Goal: Book appointment/travel/reservation

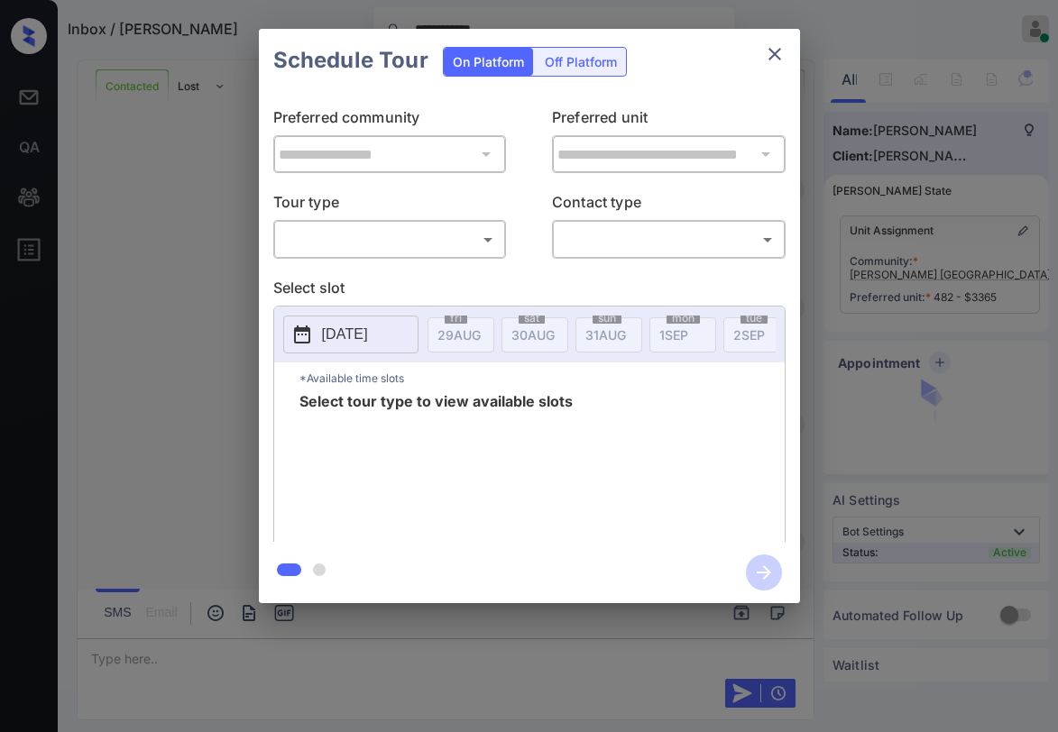
scroll to position [4478, 0]
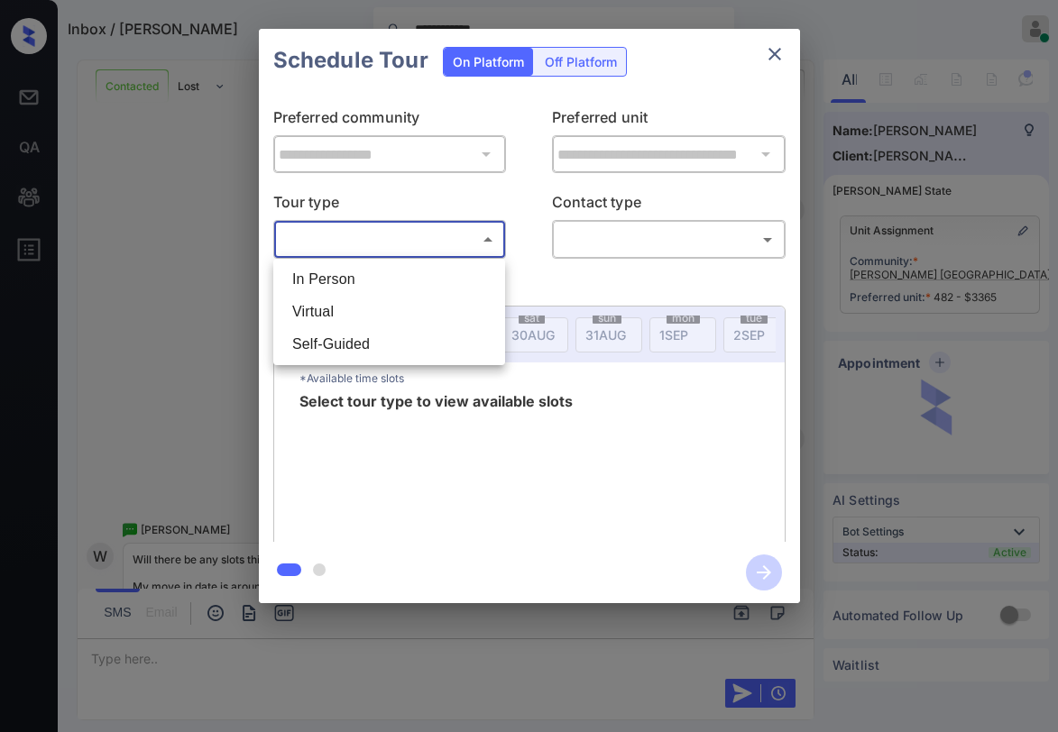
click at [443, 250] on body "**********" at bounding box center [529, 366] width 1058 height 732
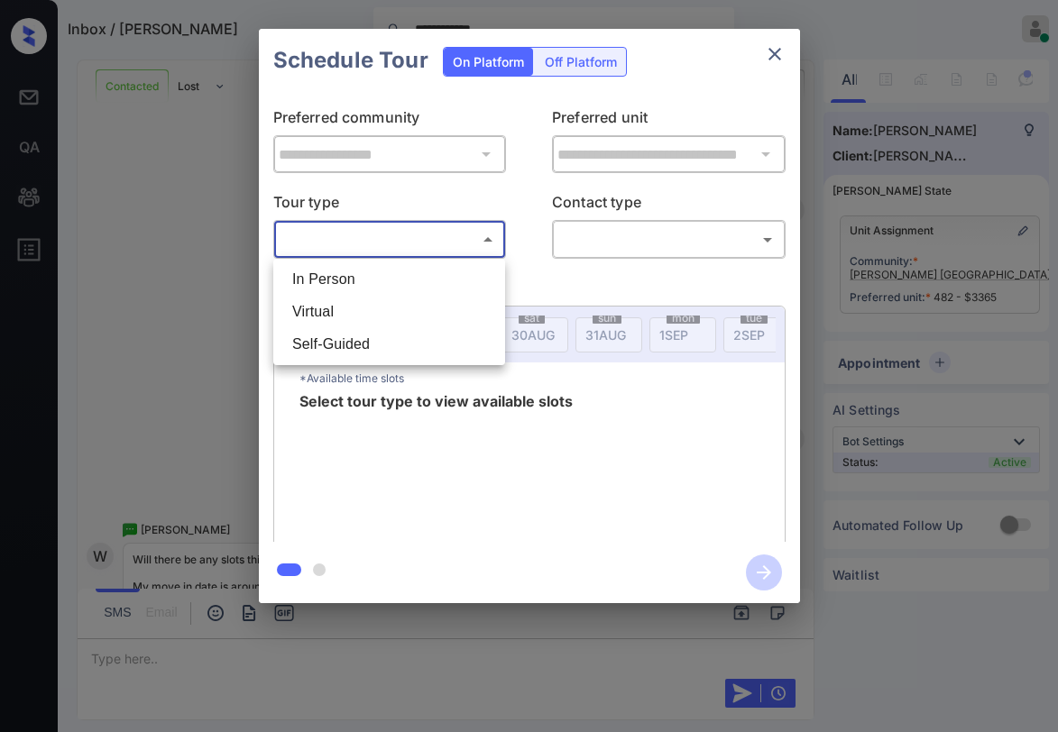
click at [419, 285] on li "In Person" at bounding box center [389, 279] width 223 height 32
type input "********"
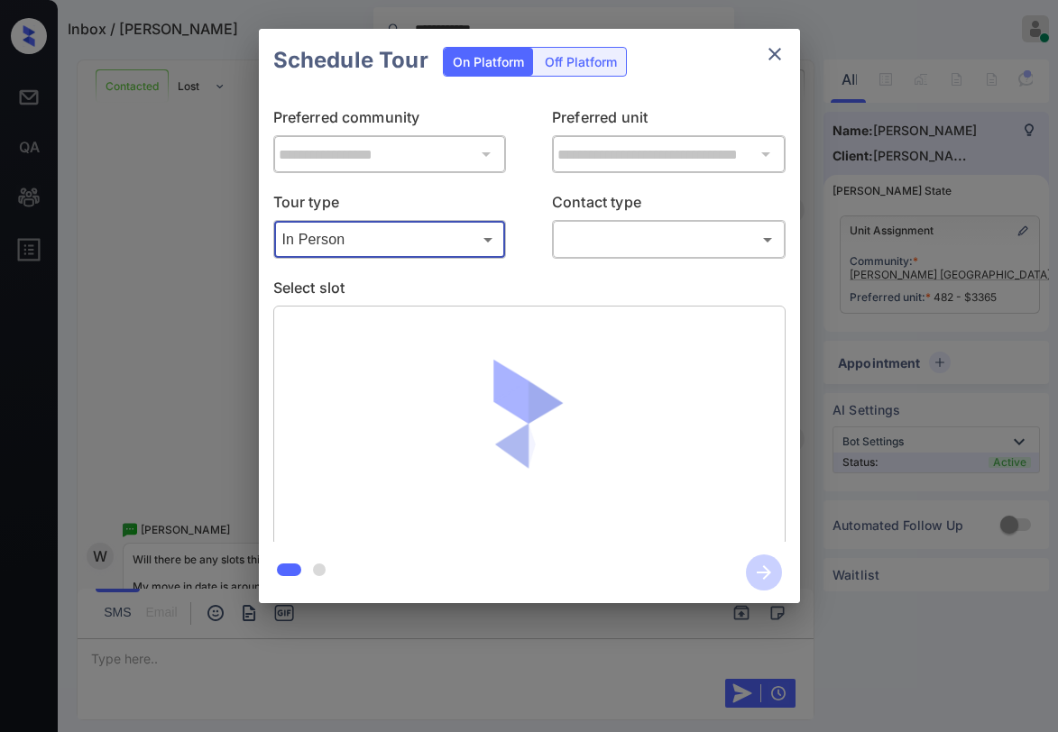
click at [610, 245] on body "**********" at bounding box center [529, 366] width 1058 height 732
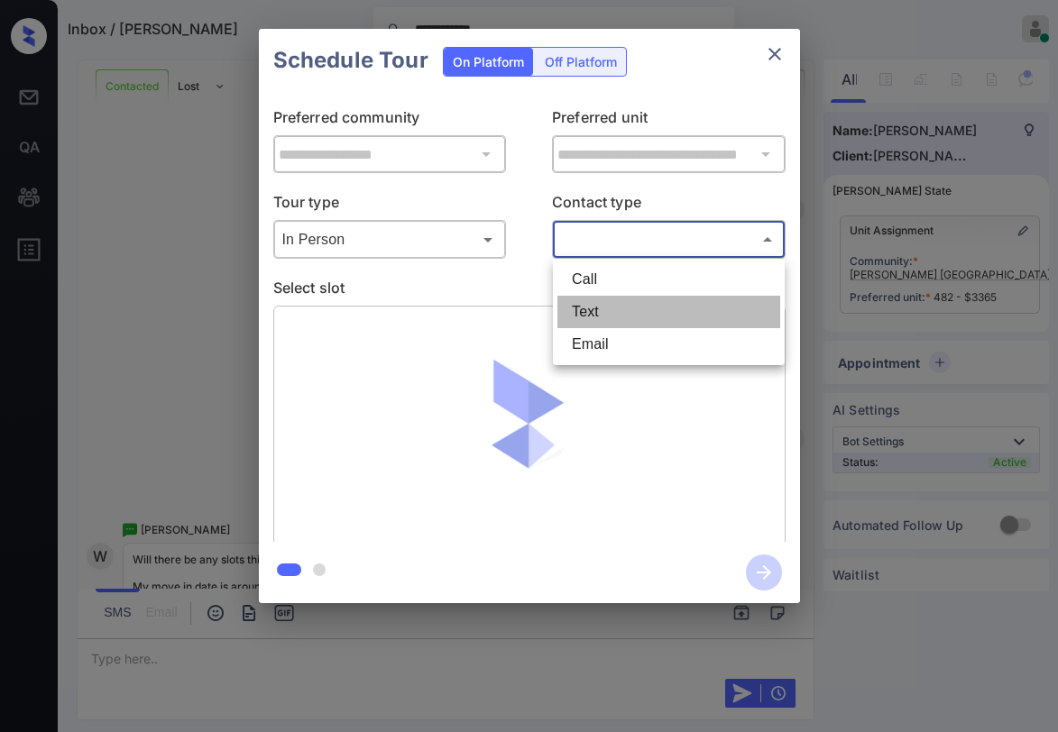
click at [602, 306] on li "Text" at bounding box center [668, 312] width 223 height 32
type input "****"
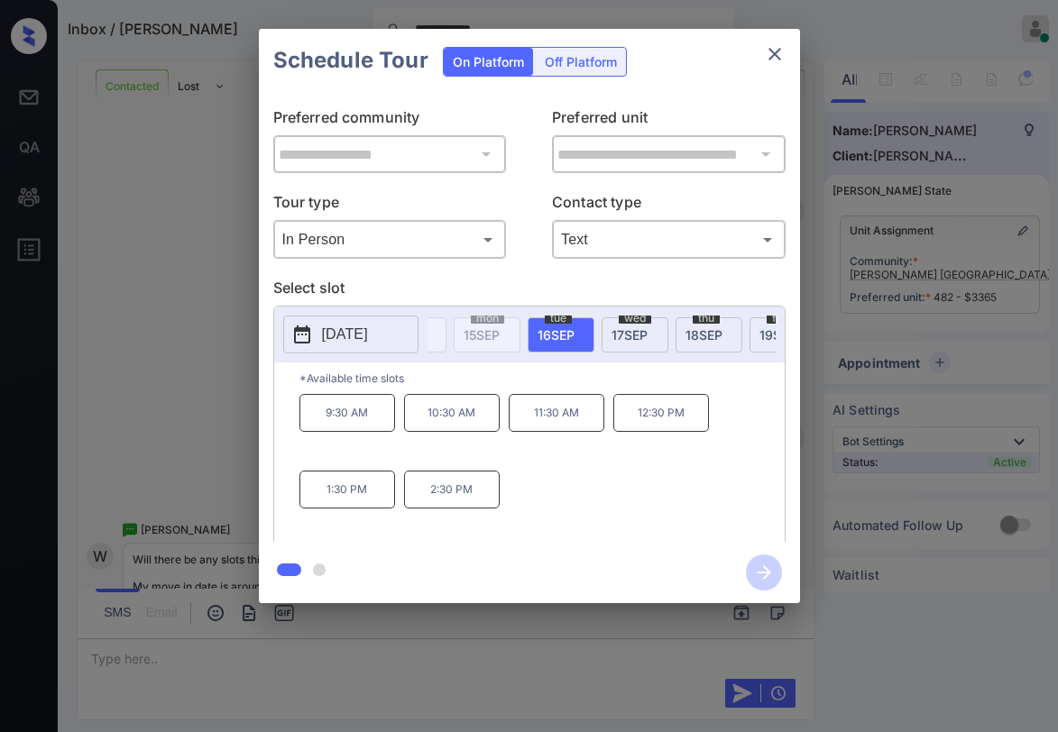
scroll to position [0, 1257]
click at [774, 61] on icon "close" at bounding box center [775, 54] width 22 height 22
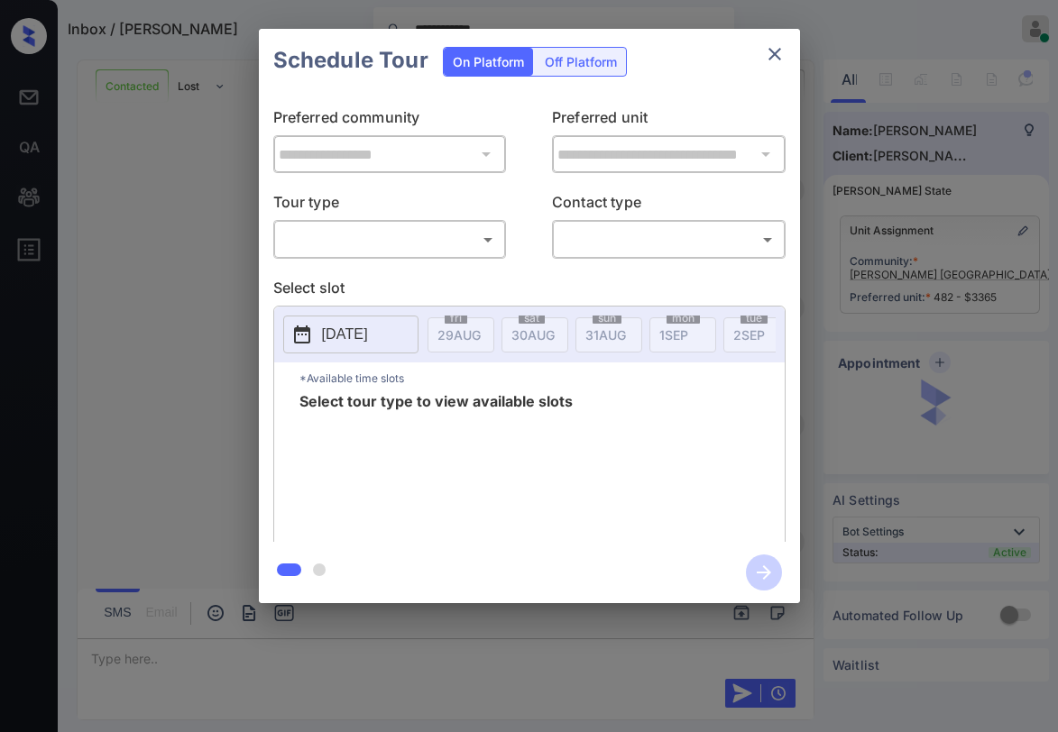
scroll to position [4568, 0]
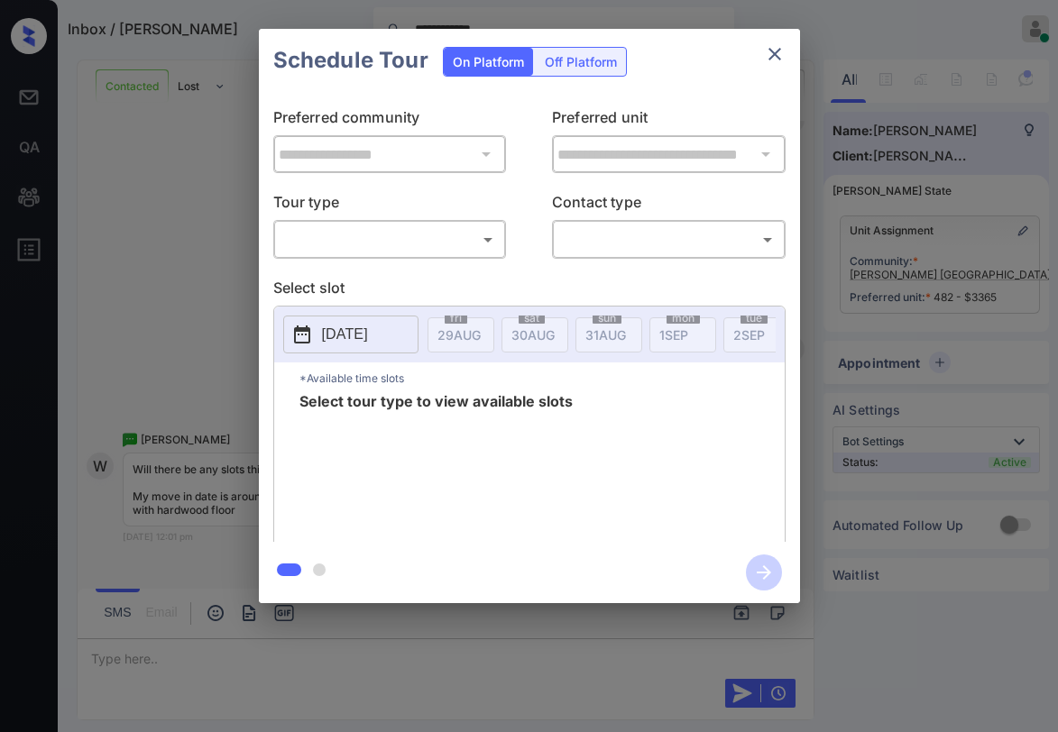
click at [772, 64] on icon "close" at bounding box center [775, 54] width 22 height 22
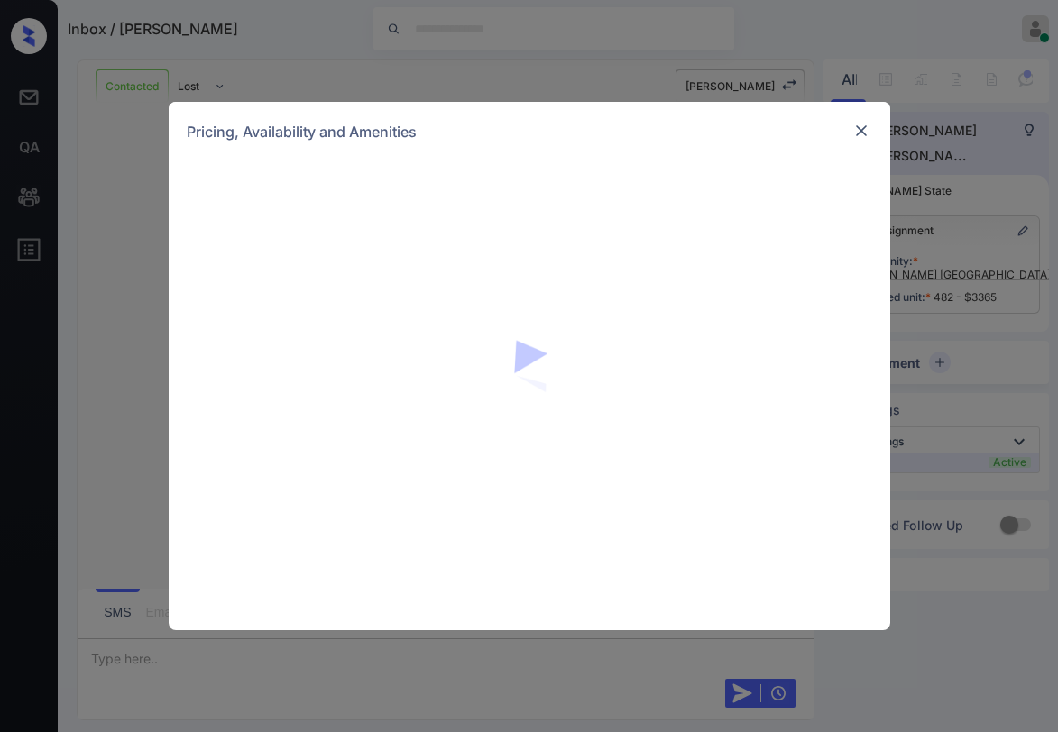
scroll to position [3756, 0]
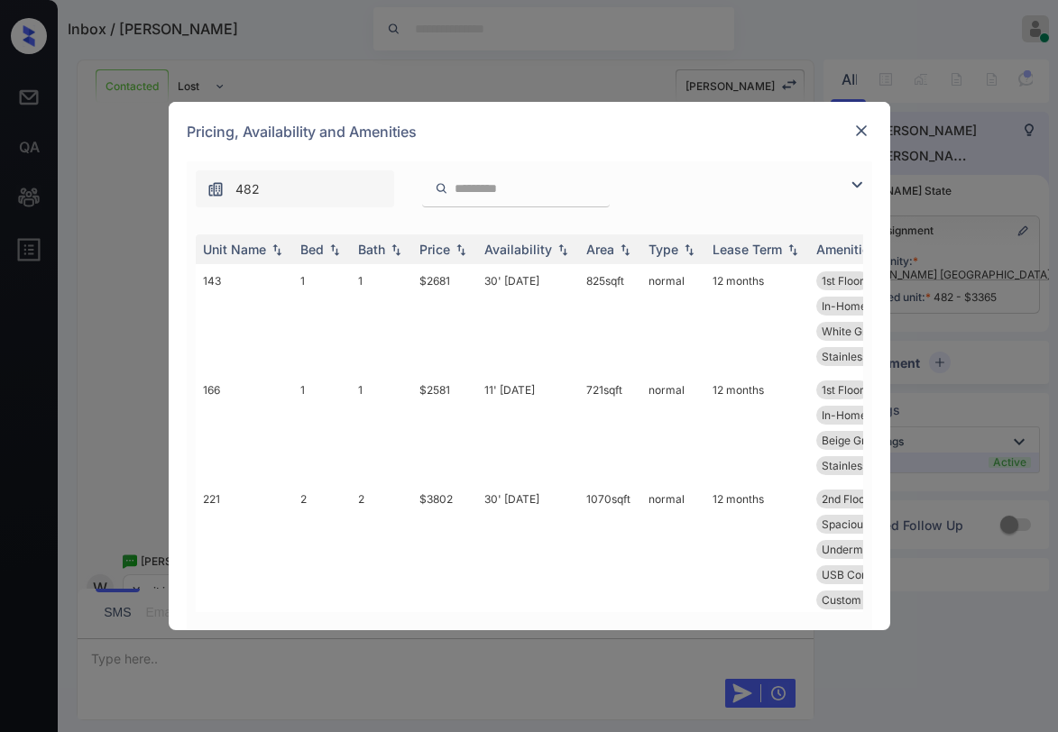
click at [850, 180] on img at bounding box center [857, 185] width 22 height 22
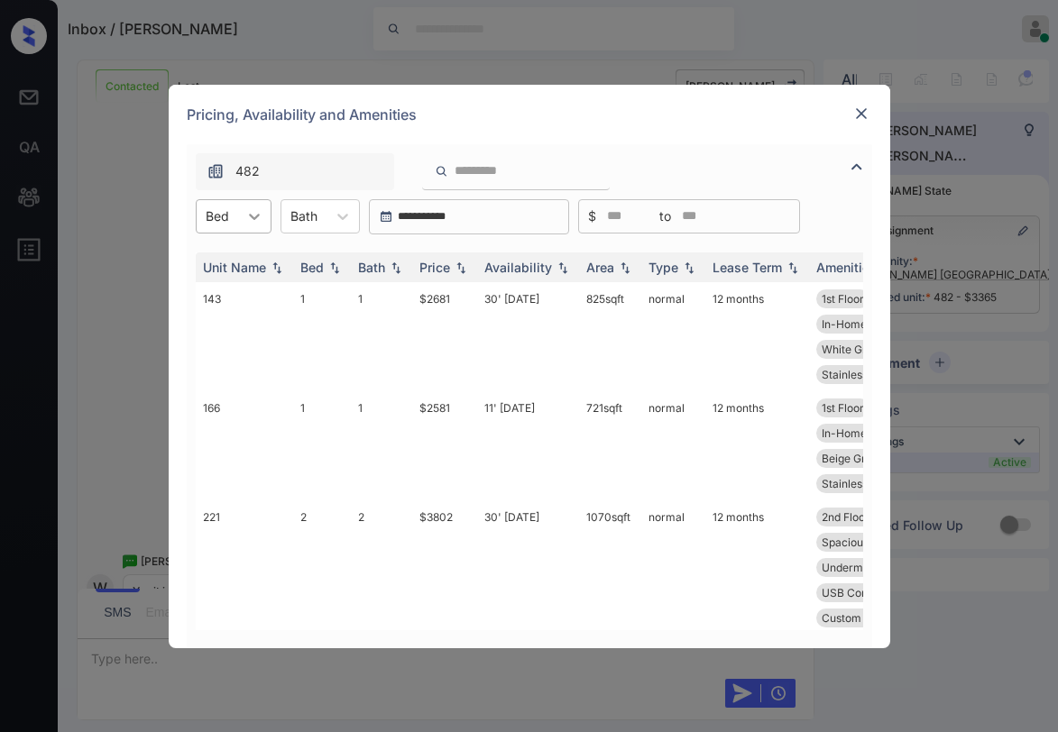
click at [255, 203] on div at bounding box center [254, 216] width 32 height 32
click at [226, 283] on div "2" at bounding box center [234, 293] width 76 height 32
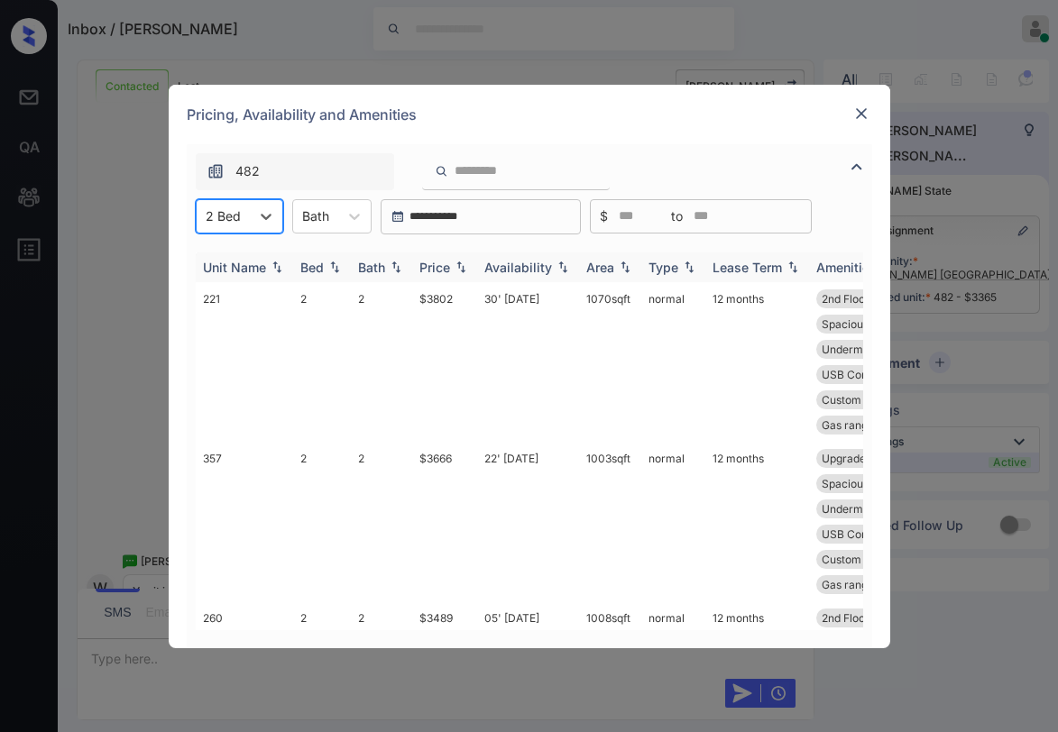
click at [434, 271] on div "Price" at bounding box center [434, 267] width 31 height 15
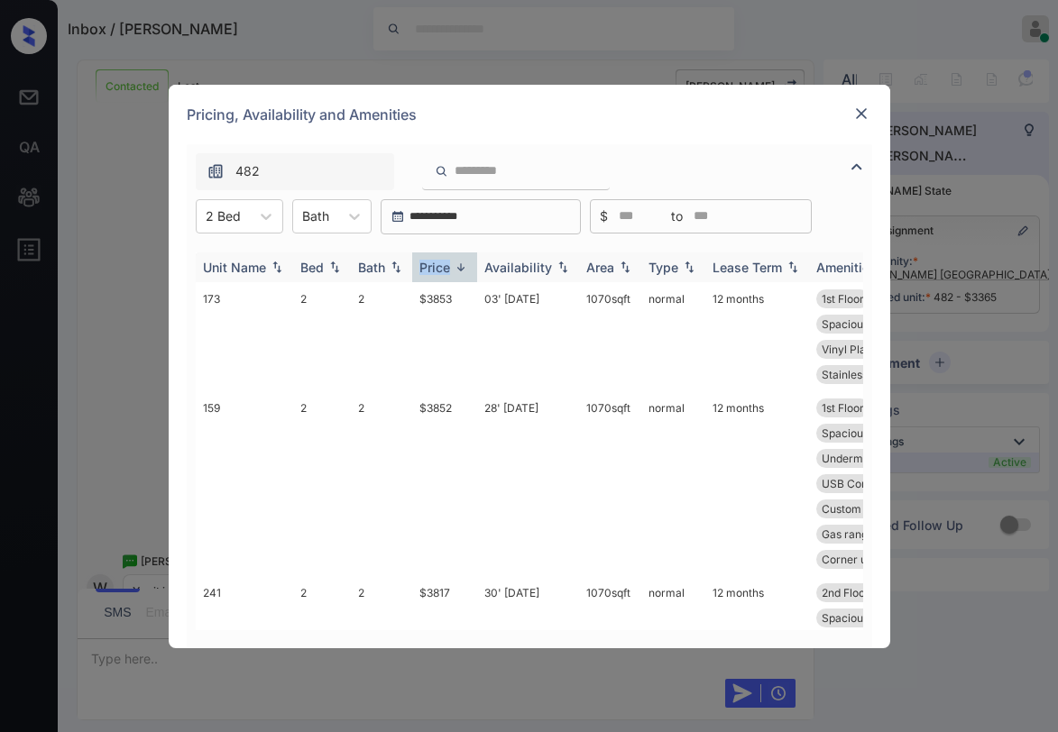
click at [434, 271] on div "Price" at bounding box center [434, 267] width 31 height 15
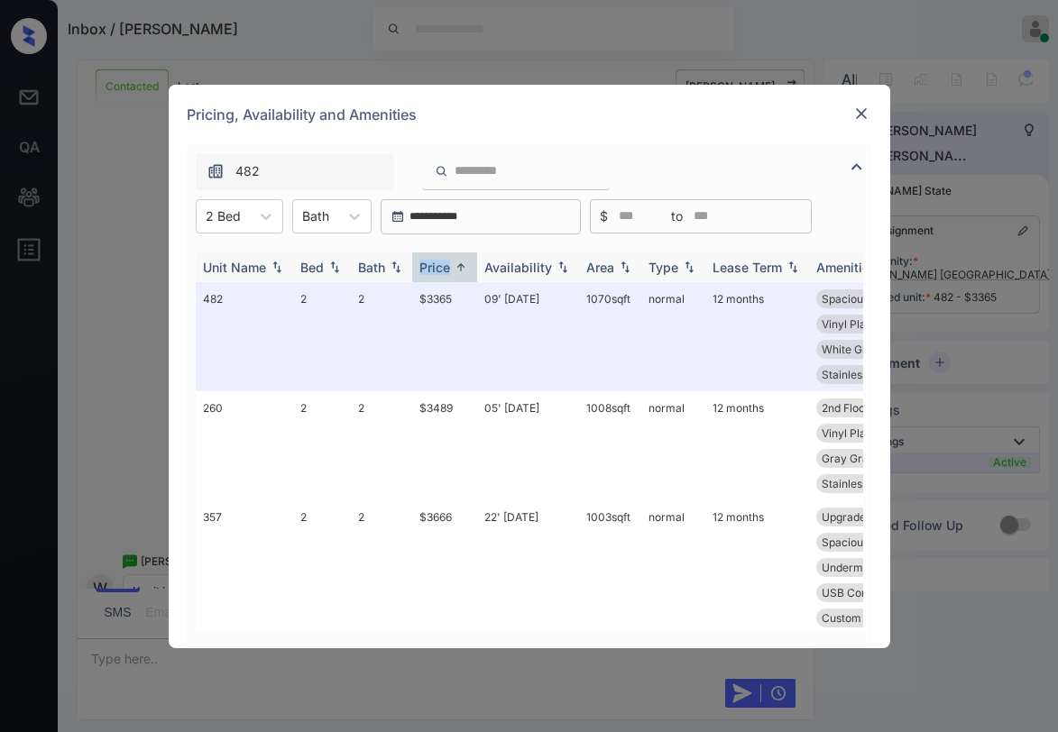
click at [450, 260] on div "Price" at bounding box center [434, 267] width 31 height 15
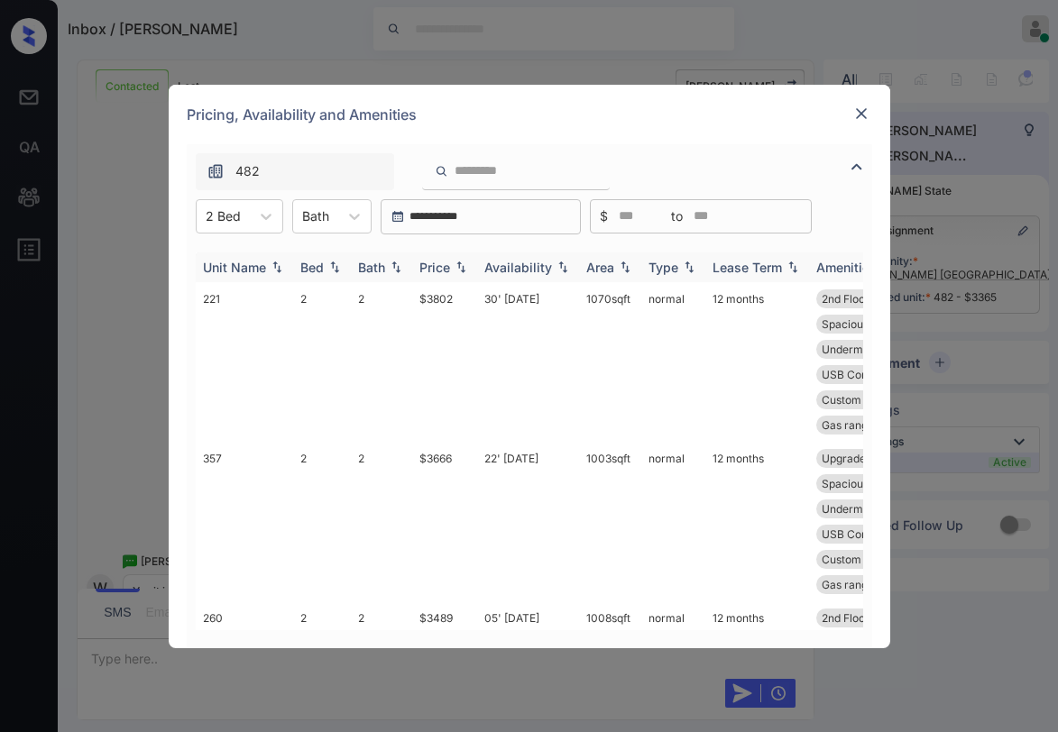
click at [450, 262] on div "Price" at bounding box center [434, 267] width 31 height 15
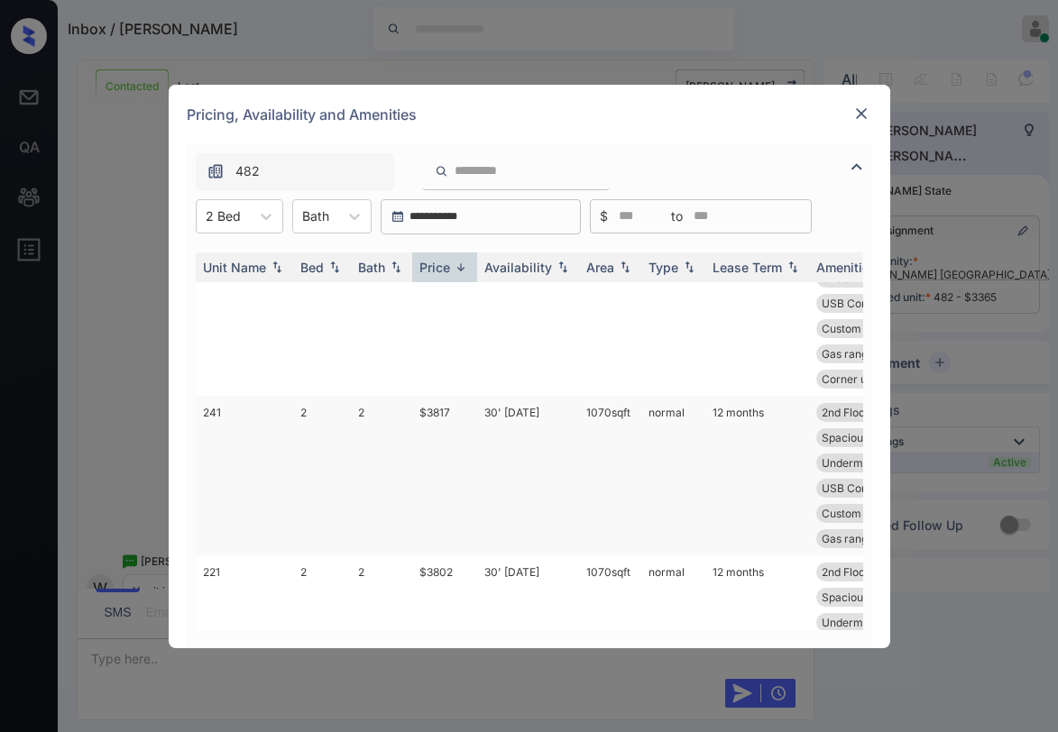
scroll to position [0, 0]
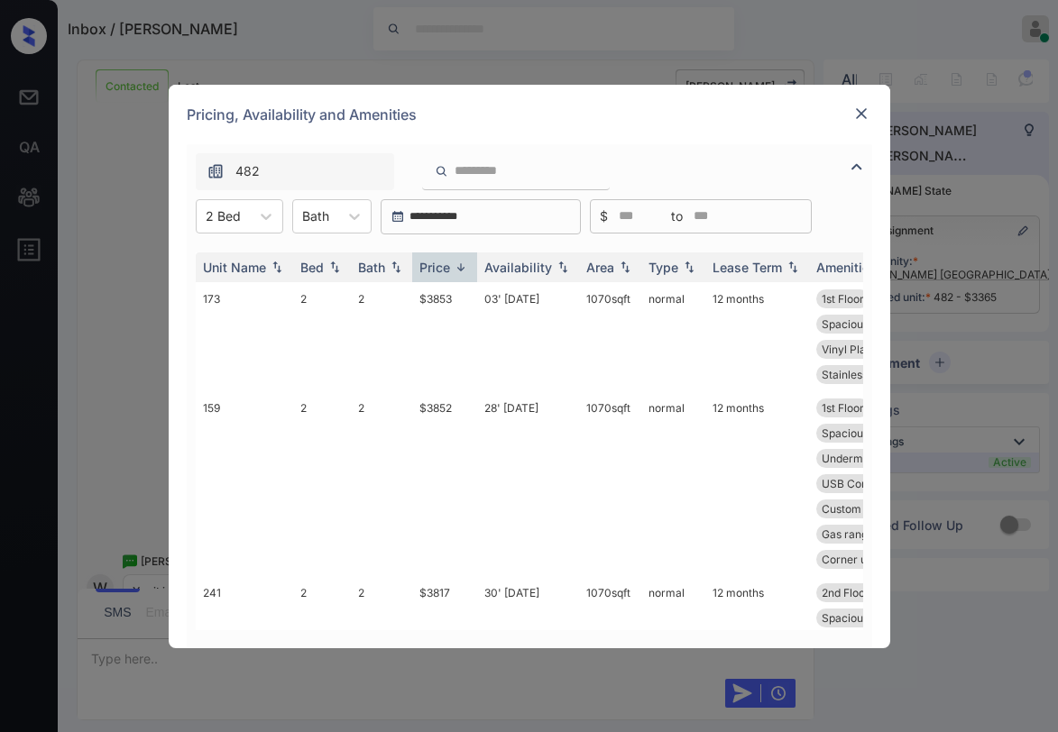
click at [860, 114] on img at bounding box center [861, 114] width 18 height 18
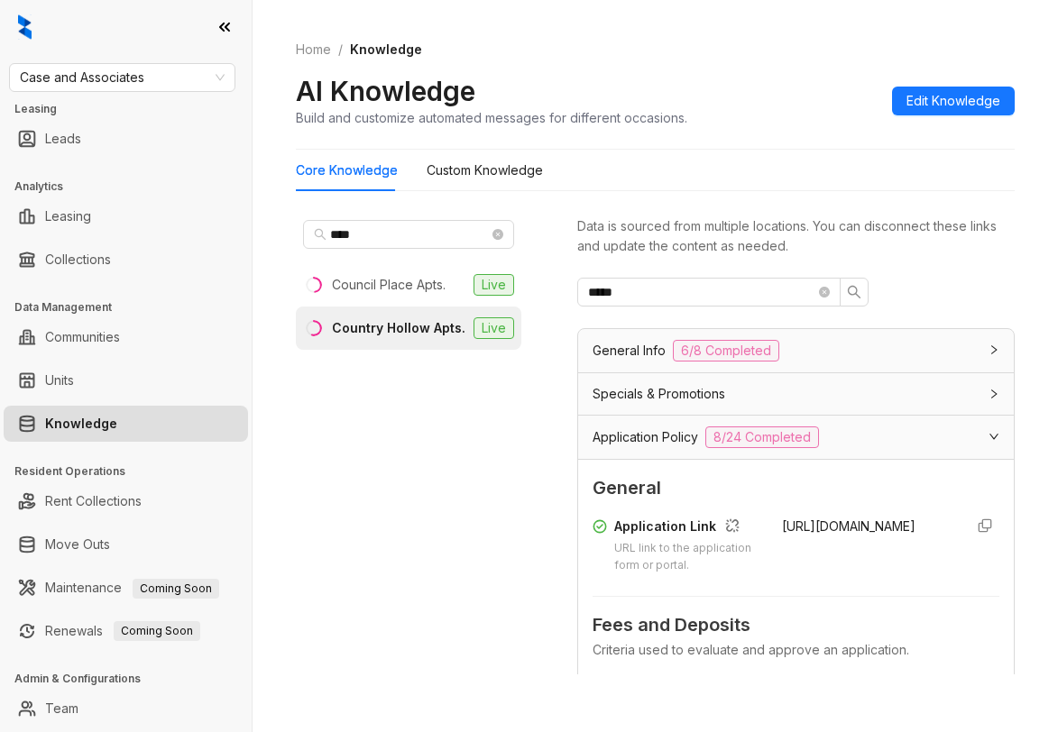
scroll to position [639, 0]
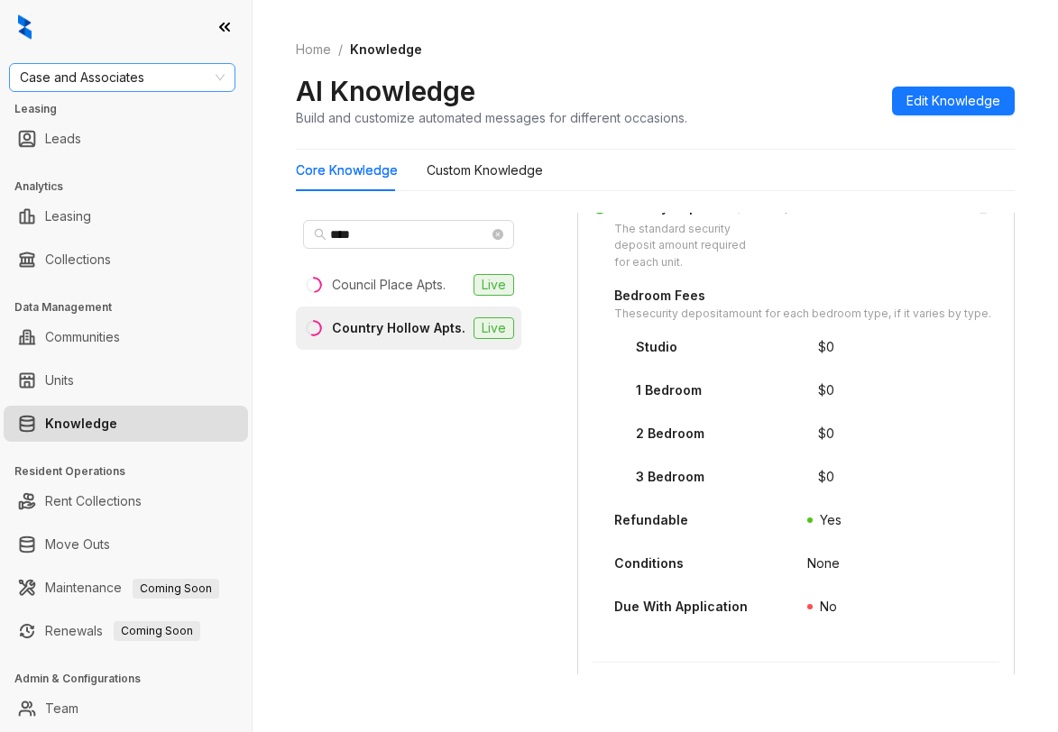
click at [149, 73] on span "Case and Associates" at bounding box center [122, 77] width 205 height 27
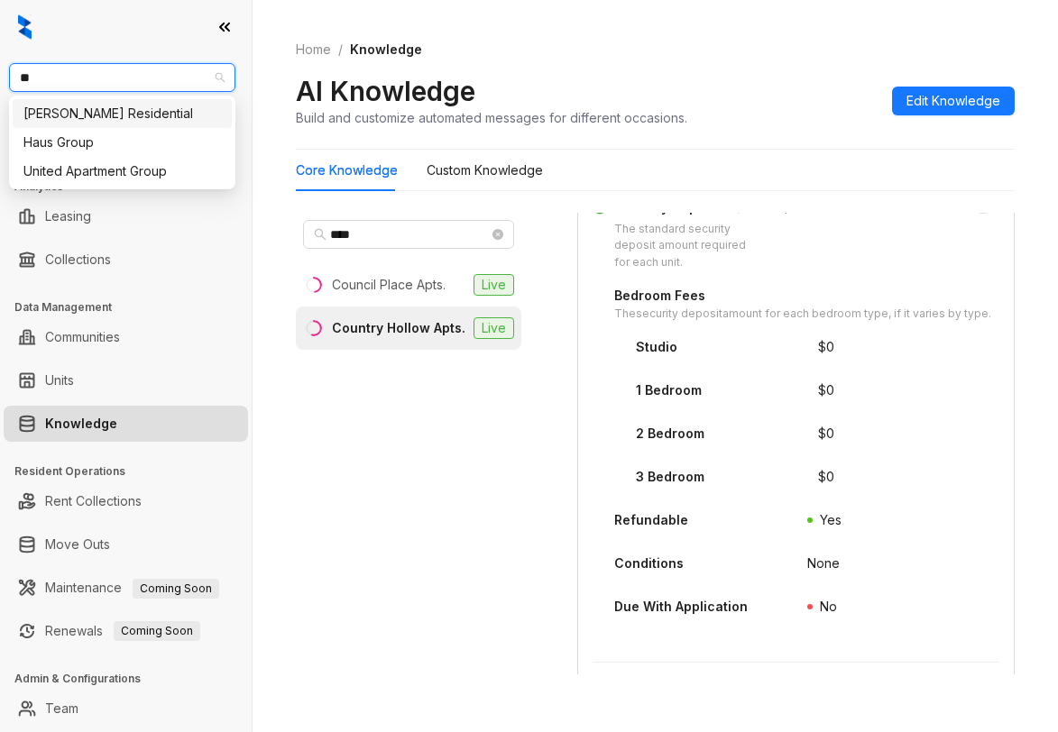
type input "***"
click at [118, 106] on div "[PERSON_NAME] Residential" at bounding box center [121, 114] width 197 height 20
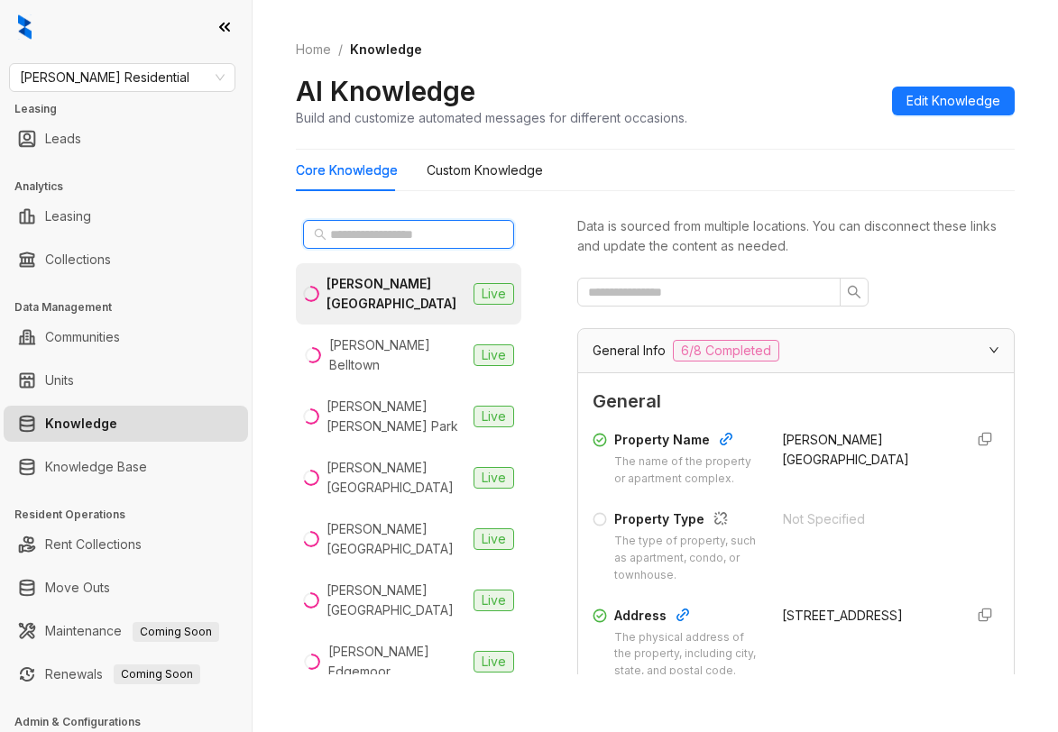
click at [399, 228] on input "text" at bounding box center [409, 235] width 159 height 20
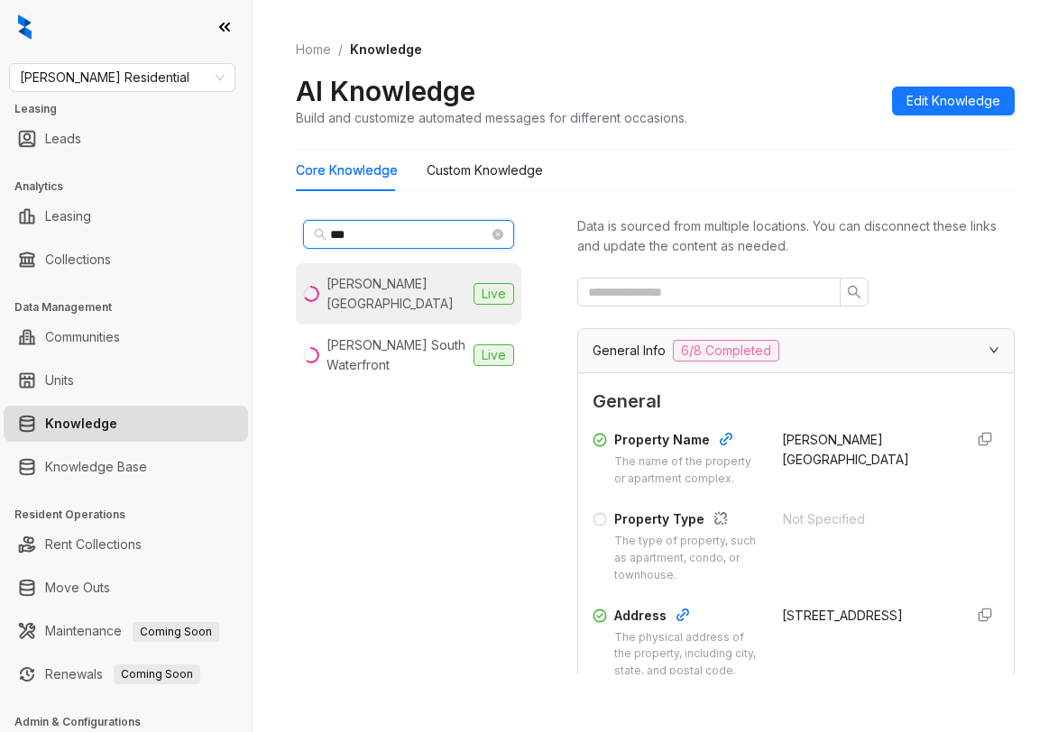
type input "***"
click at [436, 284] on li "Griffis South Bay Live" at bounding box center [408, 293] width 225 height 61
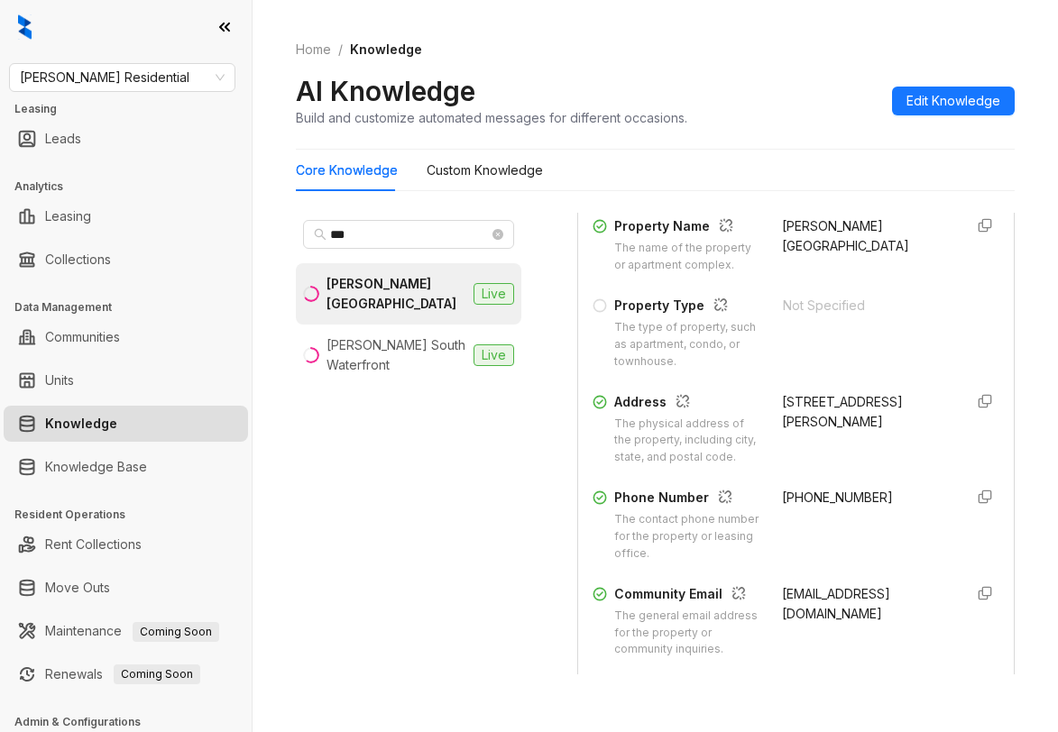
scroll to position [271, 0]
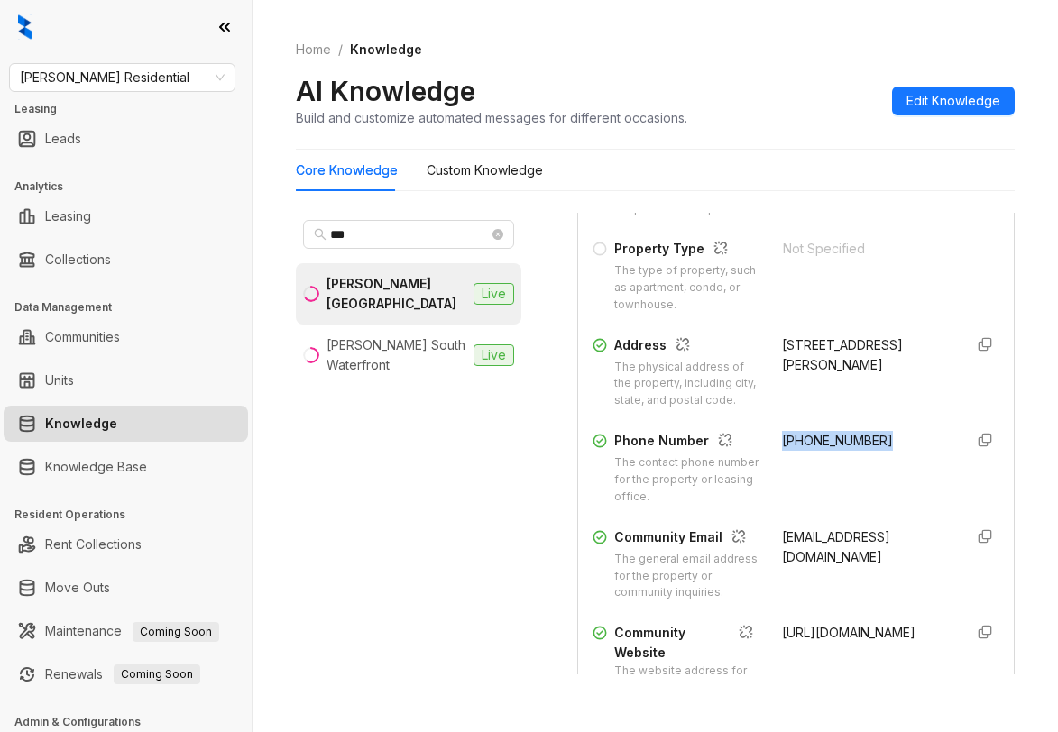
drag, startPoint x: 761, startPoint y: 476, endPoint x: 859, endPoint y: 482, distance: 98.4
click at [859, 482] on div "(408) 668-0467" at bounding box center [866, 468] width 168 height 75
copy span "(408) 668-0467"
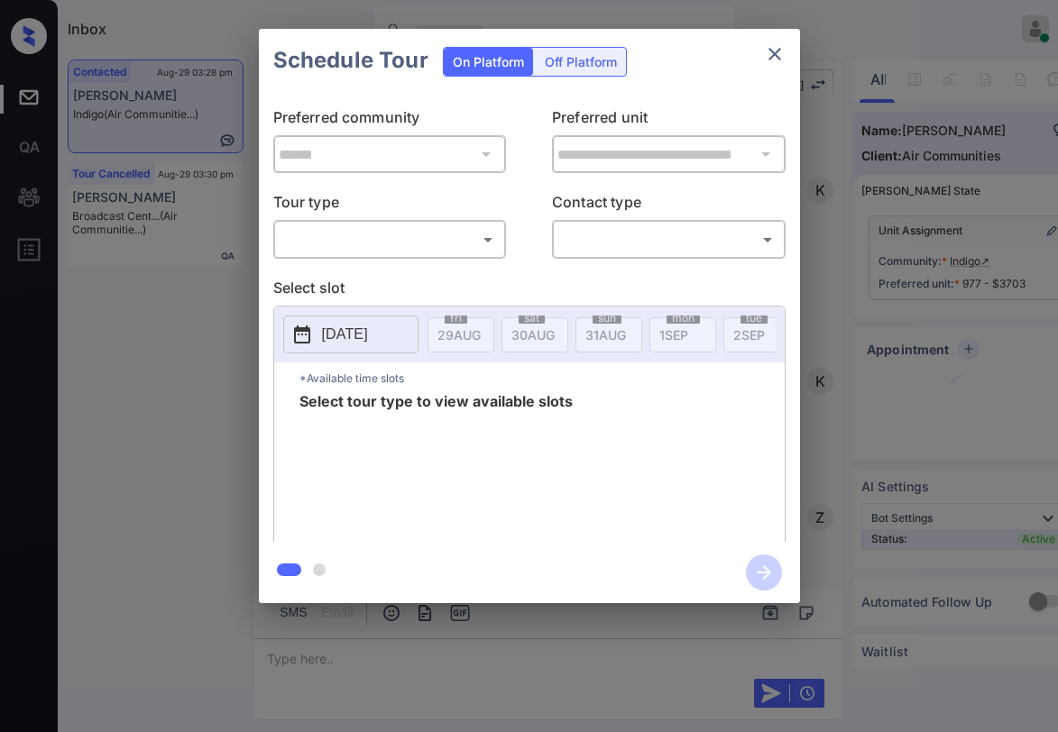
scroll to position [2085, 0]
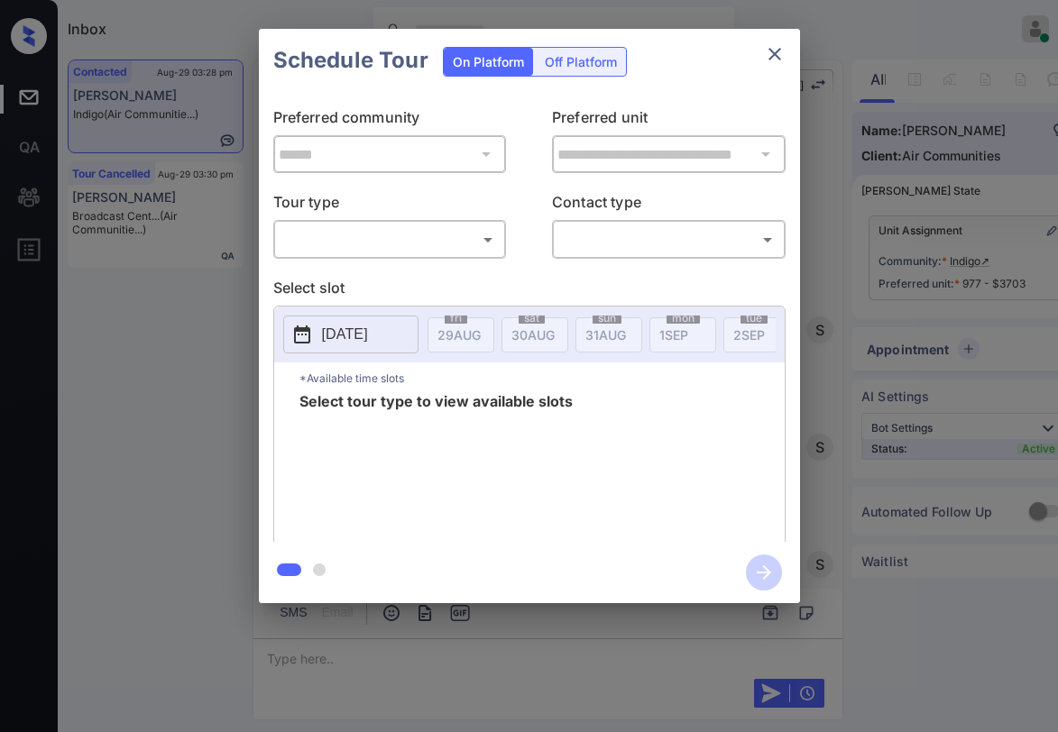
click at [432, 253] on body "Inbox [PERSON_NAME] Online Set yourself offline Set yourself on break Profile S…" at bounding box center [529, 366] width 1058 height 732
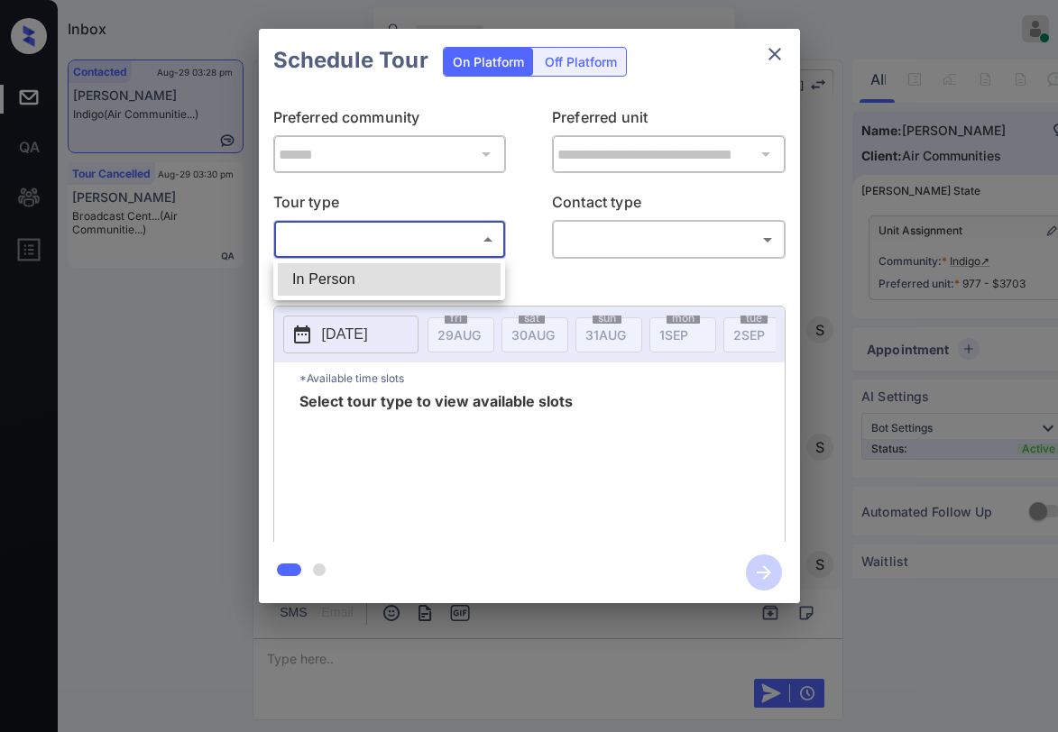
click at [418, 271] on li "In Person" at bounding box center [389, 279] width 223 height 32
type input "********"
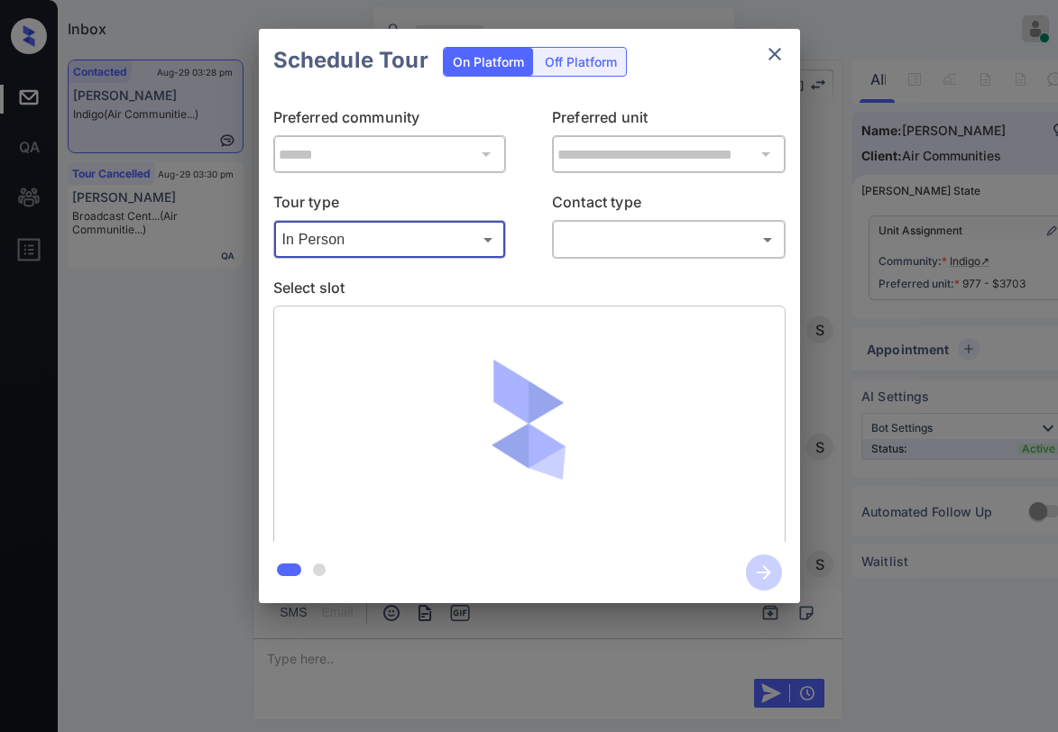
click at [602, 239] on body "Inbox [PERSON_NAME] Online Set yourself offline Set yourself on break Profile S…" at bounding box center [529, 366] width 1058 height 732
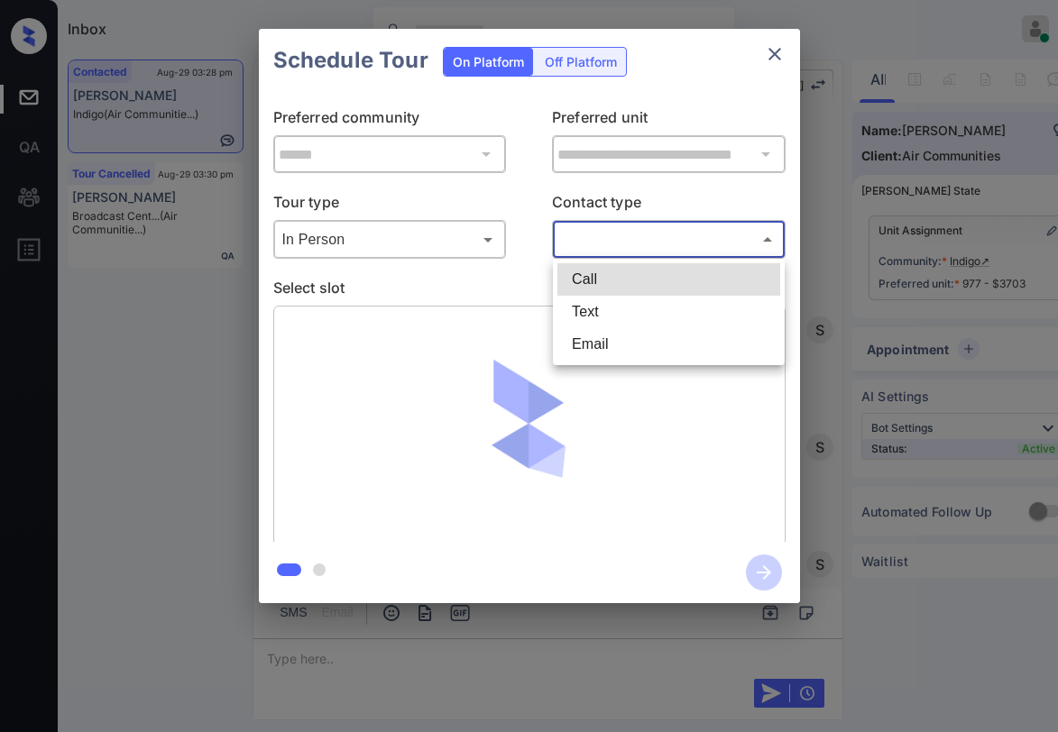
click at [619, 308] on li "Text" at bounding box center [668, 312] width 223 height 32
type input "****"
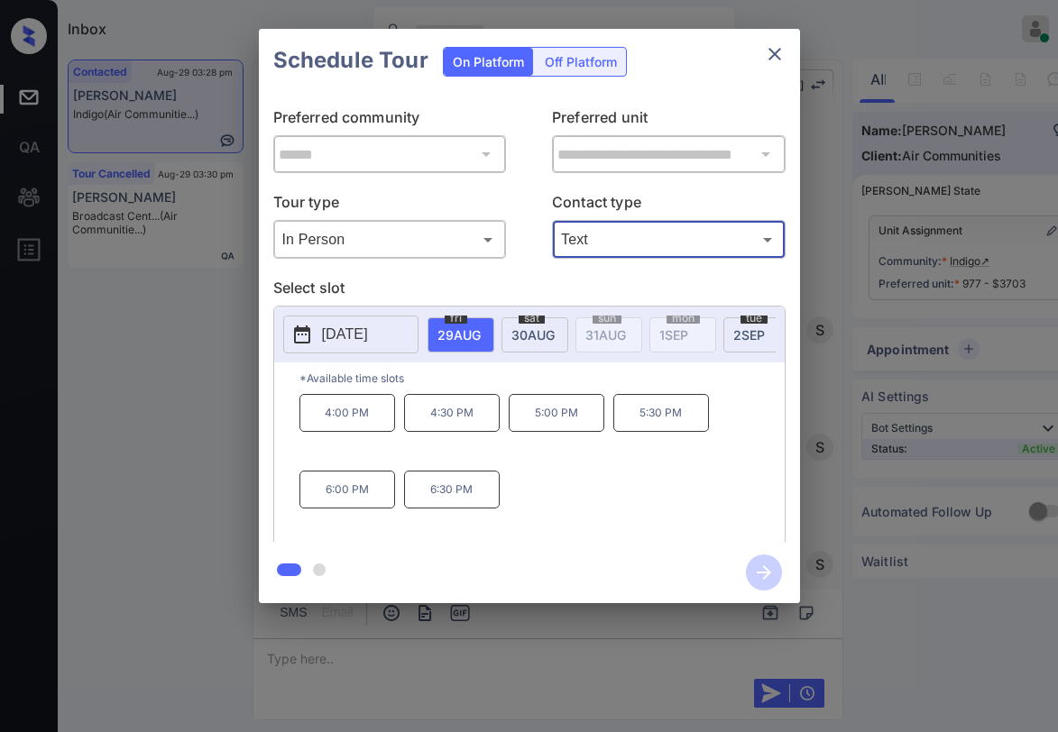
click at [781, 53] on icon "close" at bounding box center [775, 54] width 22 height 22
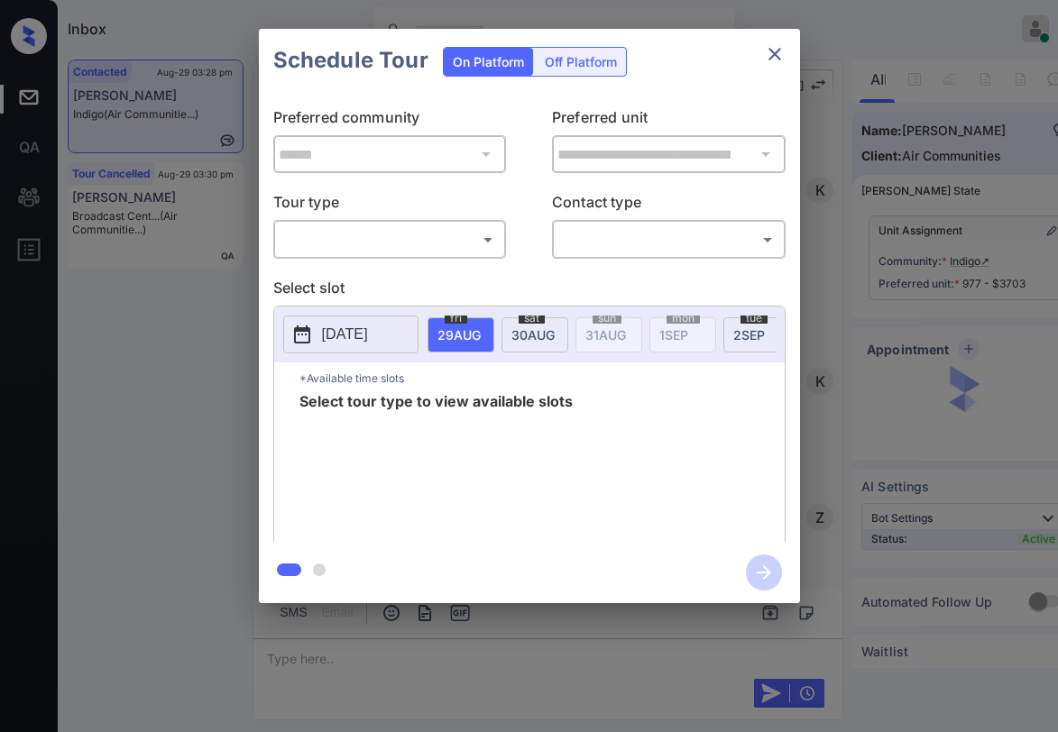
scroll to position [1814, 0]
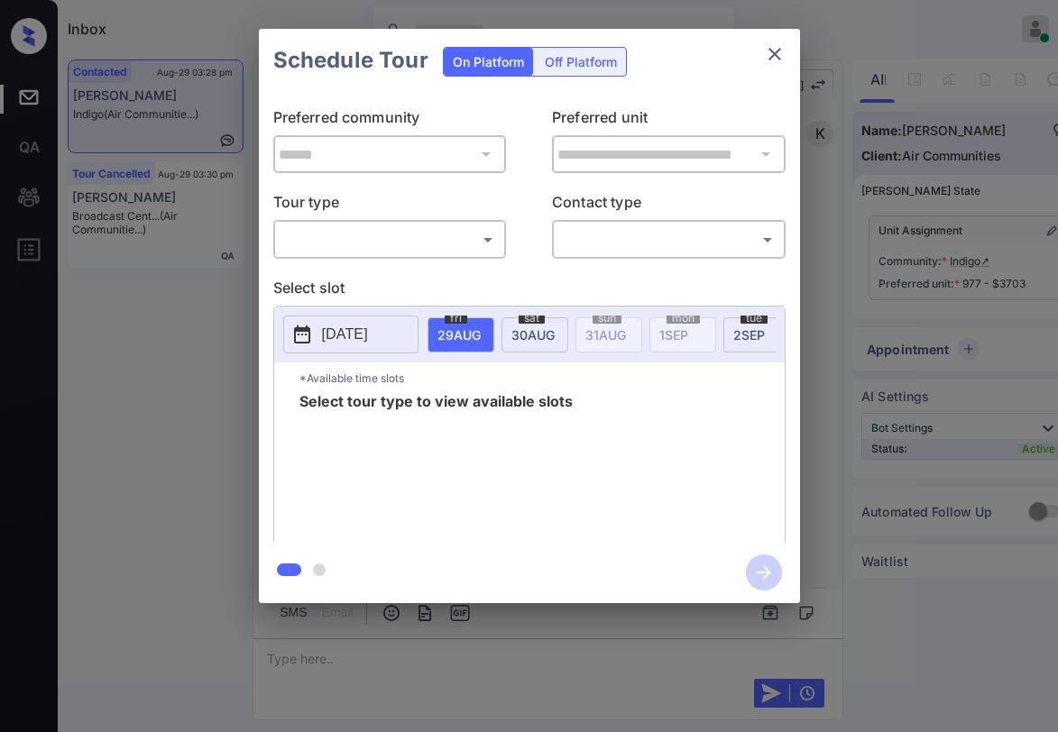
click at [427, 254] on body "Inbox [PERSON_NAME] Online Set yourself offline Set yourself on break Profile S…" at bounding box center [529, 366] width 1058 height 732
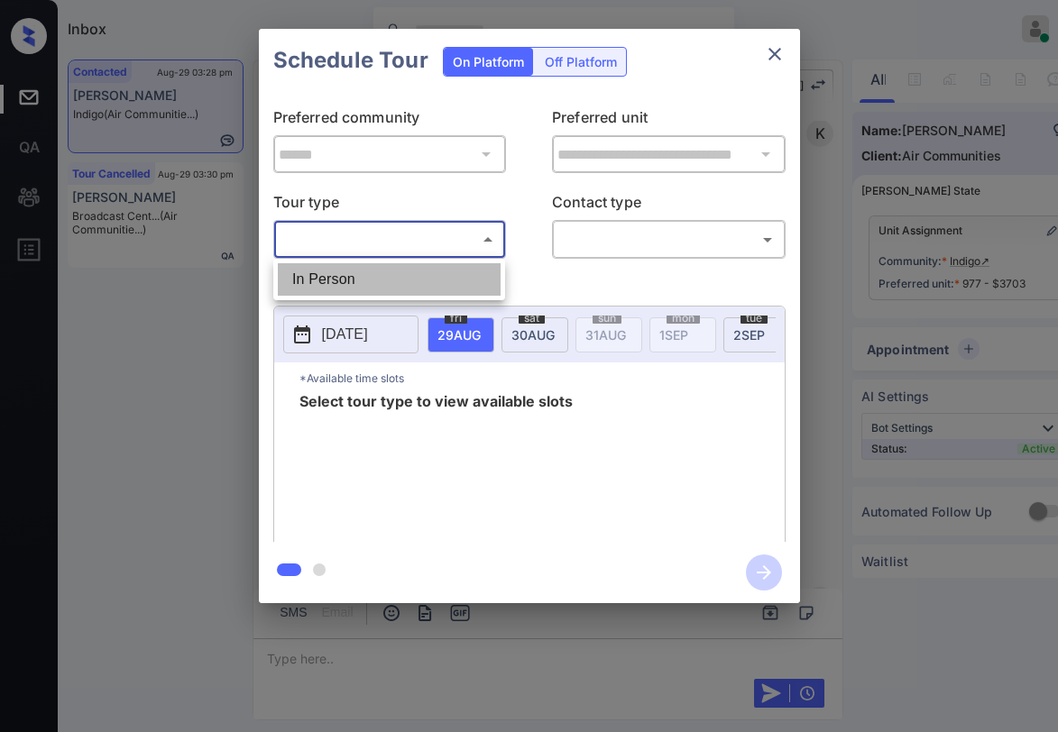
click at [422, 273] on li "In Person" at bounding box center [389, 279] width 223 height 32
type input "********"
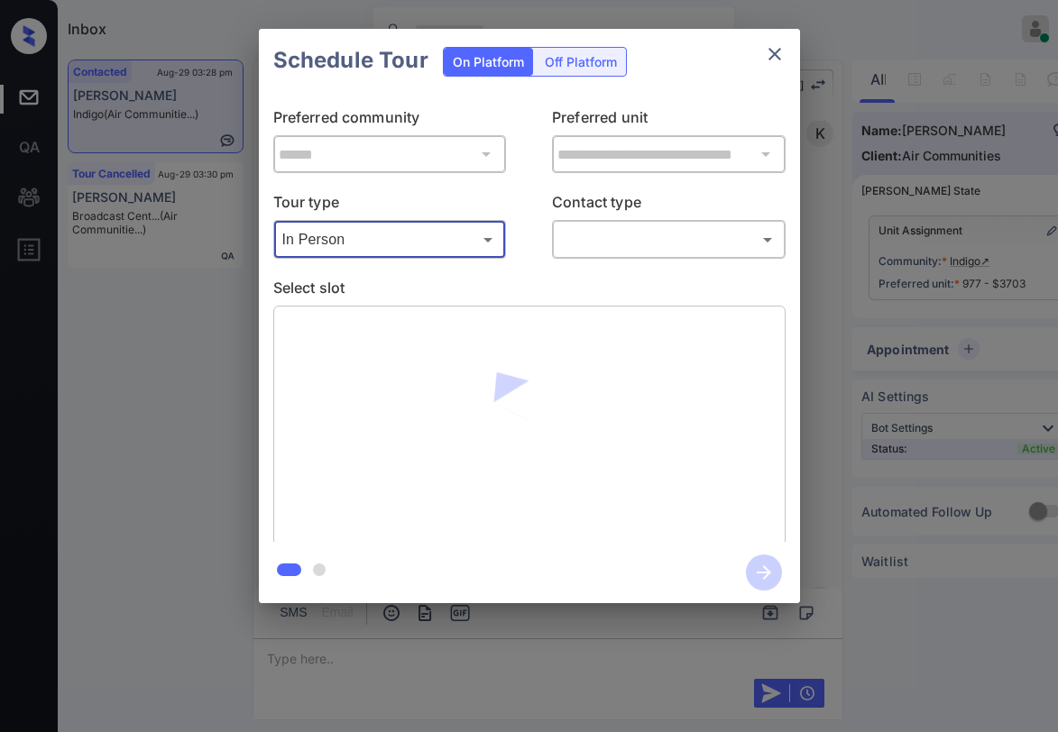
click at [616, 239] on body "Inbox [PERSON_NAME] Online Set yourself offline Set yourself on break Profile S…" at bounding box center [529, 366] width 1058 height 732
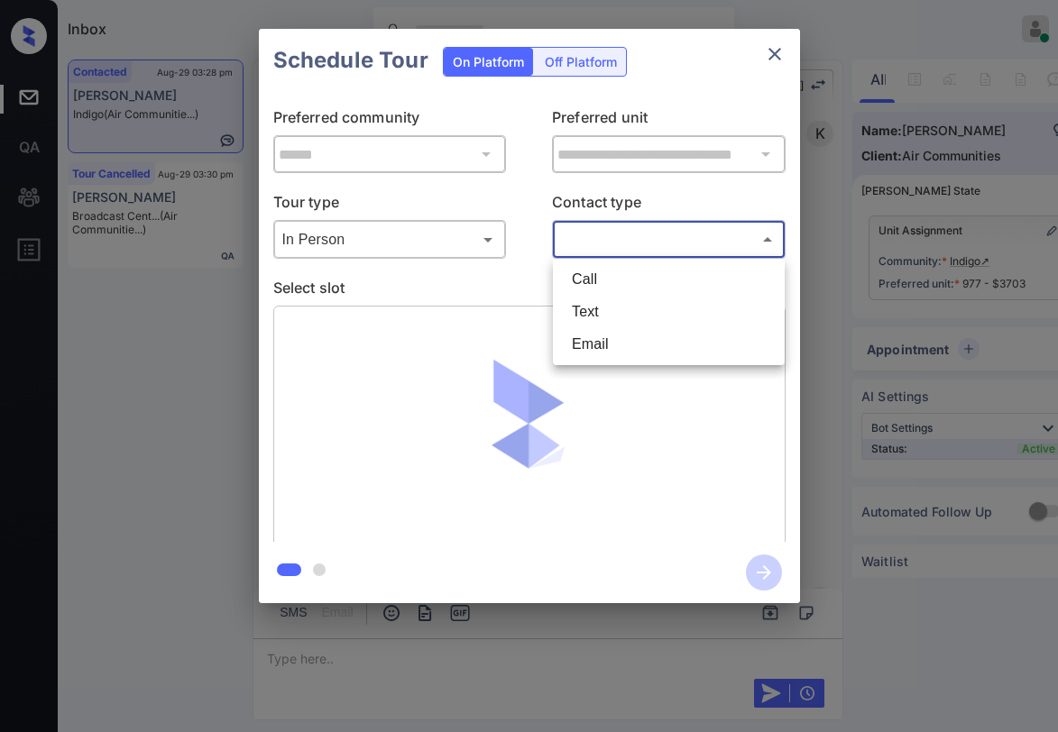
click at [618, 307] on li "Text" at bounding box center [668, 312] width 223 height 32
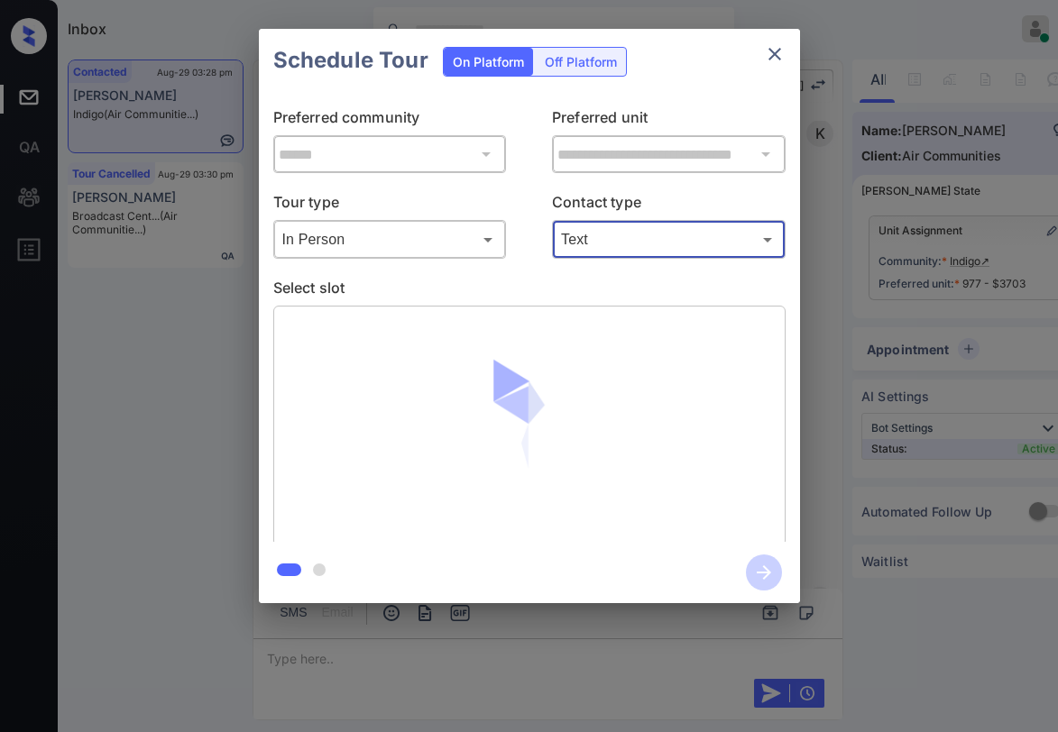
click at [630, 247] on body "Inbox [PERSON_NAME] Online Set yourself offline Set yourself on break Profile S…" at bounding box center [529, 366] width 1058 height 732
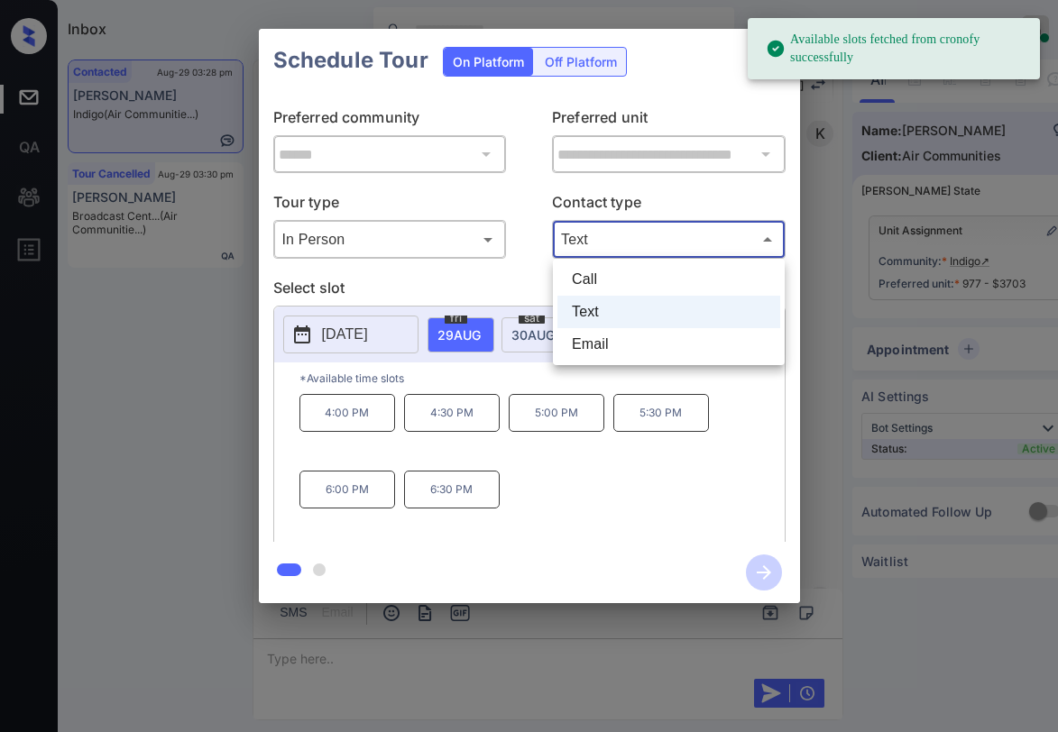
click at [622, 346] on li "Email" at bounding box center [668, 344] width 223 height 32
type input "*****"
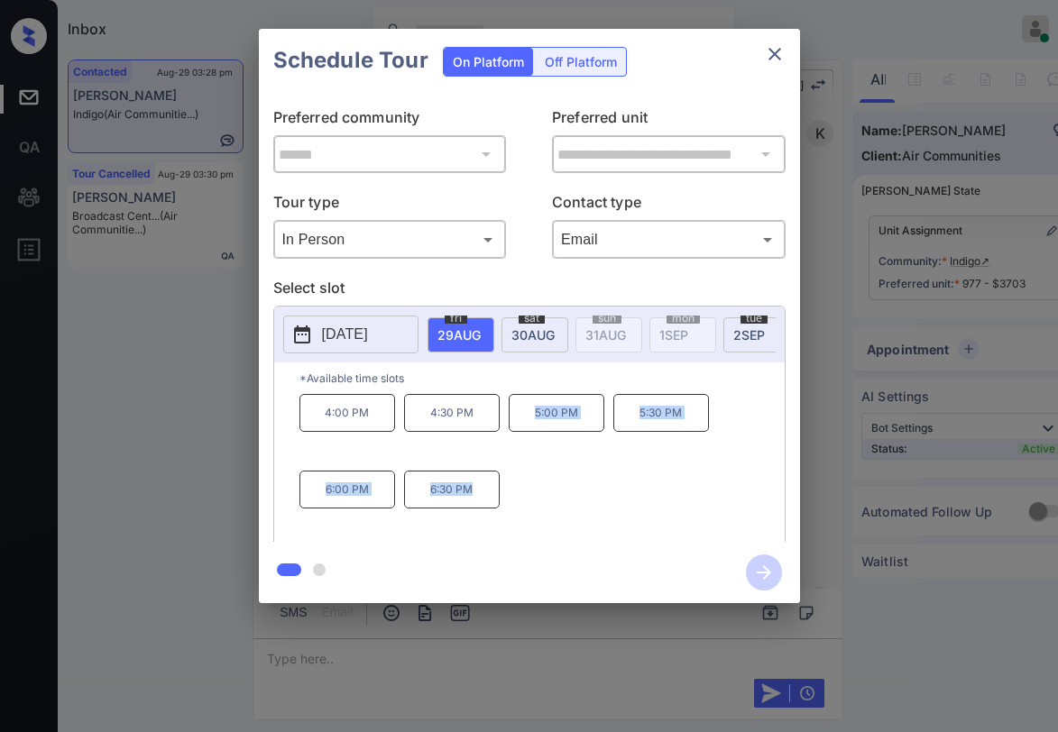
drag, startPoint x: 532, startPoint y: 422, endPoint x: 514, endPoint y: 494, distance: 74.4
click at [514, 494] on div "4:00 PM 4:30 PM 5:00 PM 5:30 PM 6:00 PM 6:30 PM" at bounding box center [541, 466] width 485 height 144
copy div "5:00 PM 5:30 PM 6:00 PM 6:30 PM"
click at [606, 390] on p "*Available time slots" at bounding box center [541, 379] width 485 height 32
drag, startPoint x: 531, startPoint y: 415, endPoint x: 528, endPoint y: 465, distance: 50.6
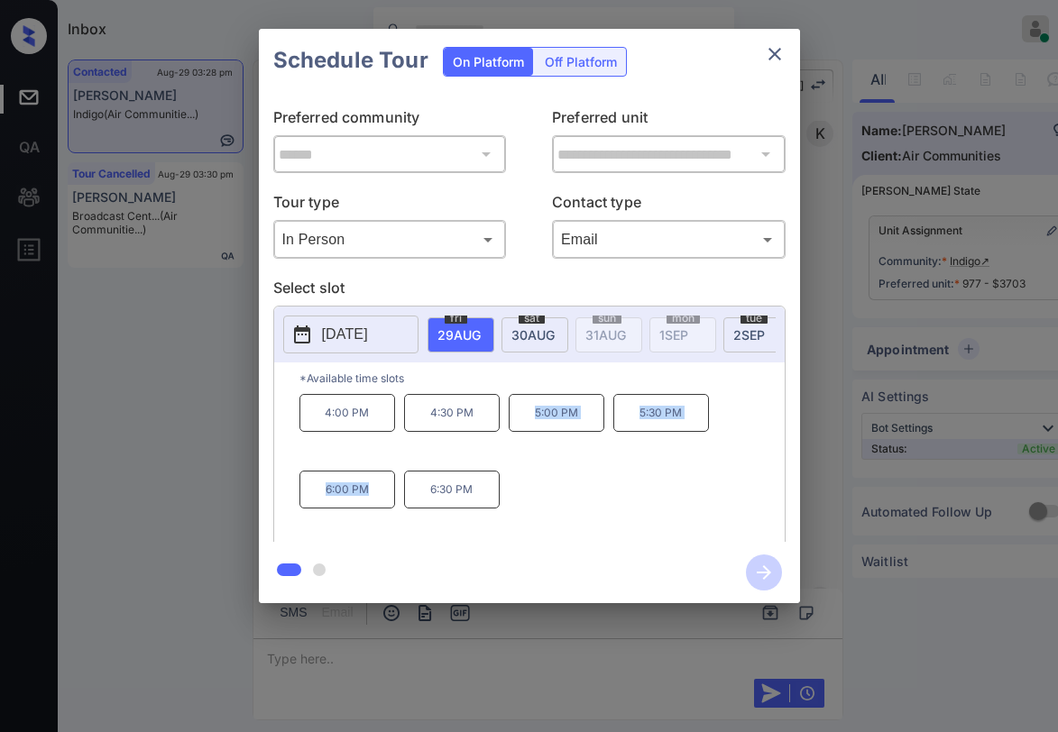
click at [394, 489] on div "4:00 PM 4:30 PM 5:00 PM 5:30 PM 6:00 PM 6:30 PM" at bounding box center [541, 466] width 485 height 144
copy div "5:00 PM 5:30 PM 6:00 PM"
click at [784, 57] on icon "close" at bounding box center [775, 54] width 22 height 22
